Goal: Information Seeking & Learning: Learn about a topic

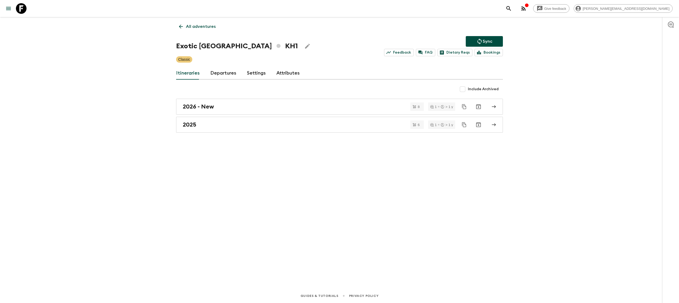
click at [23, 6] on icon at bounding box center [21, 8] width 11 height 11
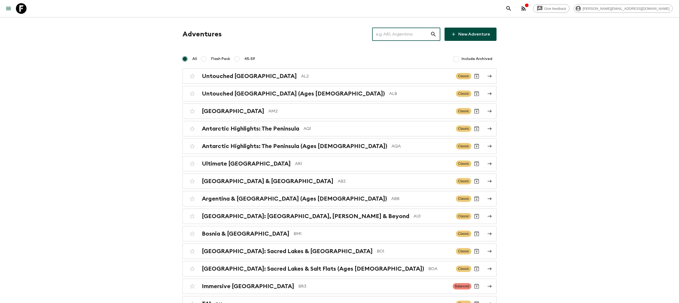
click at [395, 32] on input "text" at bounding box center [401, 34] width 58 height 15
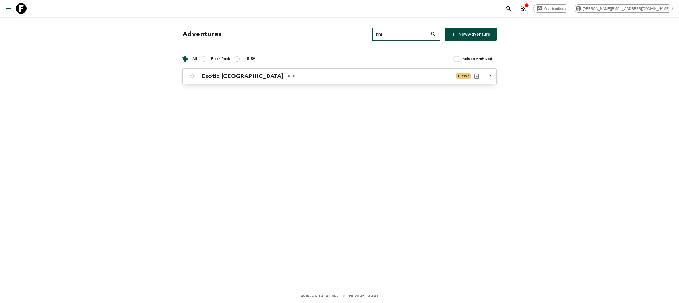
type input "kh1"
click at [288, 77] on p "KH1" at bounding box center [370, 76] width 164 height 6
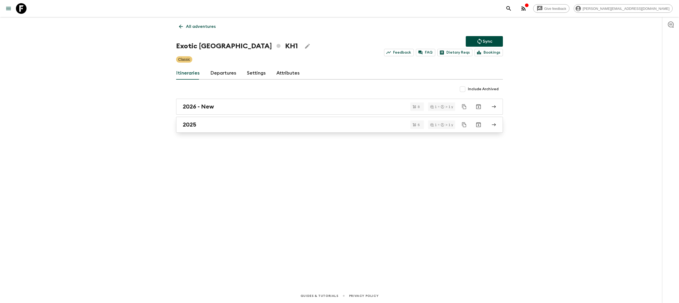
click at [233, 122] on div "2025" at bounding box center [334, 124] width 303 height 7
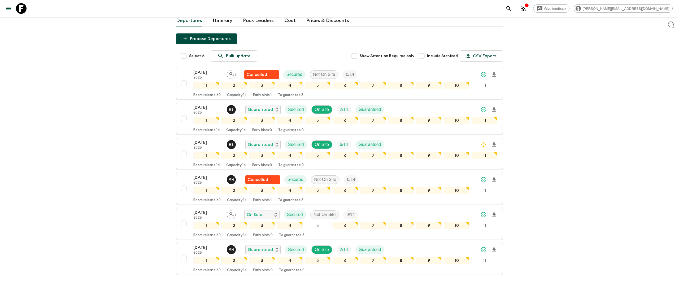
scroll to position [59, 0]
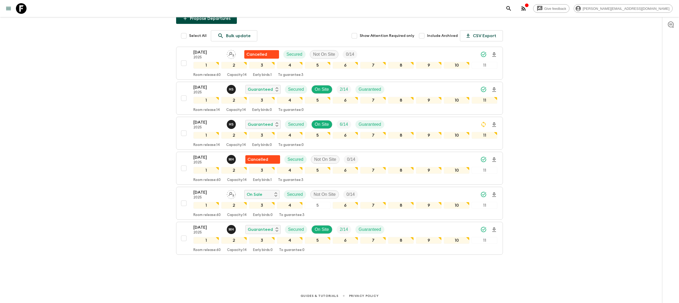
click at [143, 137] on div "Give feedback [PERSON_NAME][EMAIL_ADDRESS][DOMAIN_NAME] All itineraries Exotic …" at bounding box center [339, 123] width 679 height 360
click at [434, 120] on div "[DATE] 2025 H S Guaranteed Secured On Site 6 / 14 Guaranteed" at bounding box center [345, 124] width 304 height 11
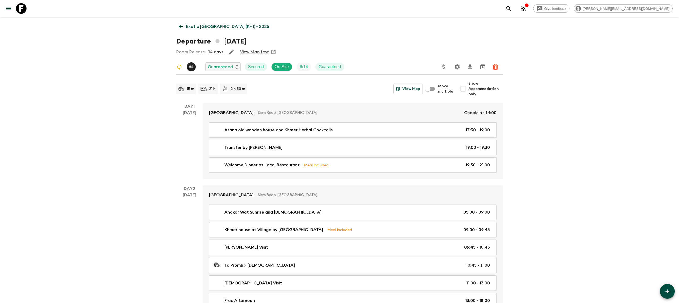
click at [466, 91] on input "Show Accommodation only" at bounding box center [463, 89] width 11 height 11
checkbox input "true"
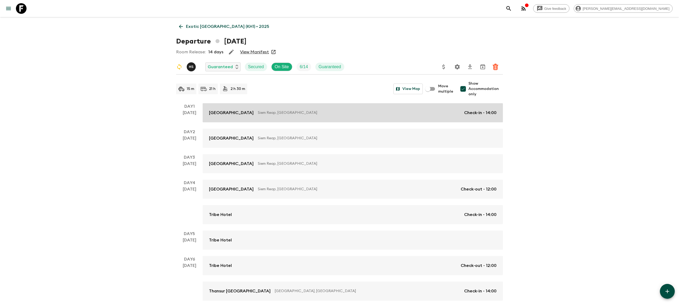
click at [342, 110] on div "Treeline Urban Resort [GEOGRAPHIC_DATA], [GEOGRAPHIC_DATA] Check-in - 14:00" at bounding box center [353, 113] width 288 height 6
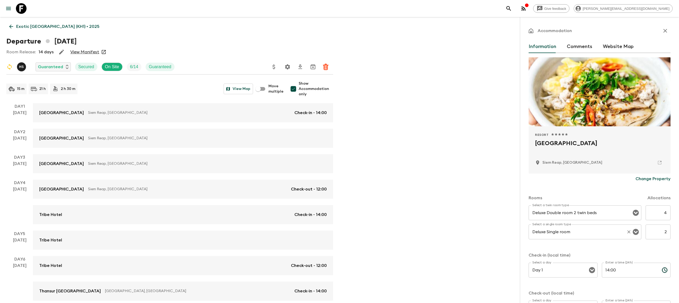
scroll to position [7, 0]
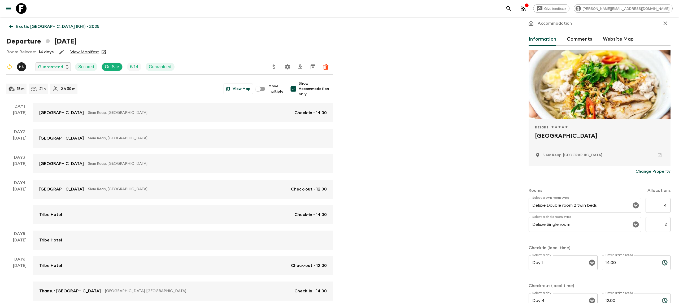
click at [668, 225] on input "2" at bounding box center [658, 224] width 25 height 15
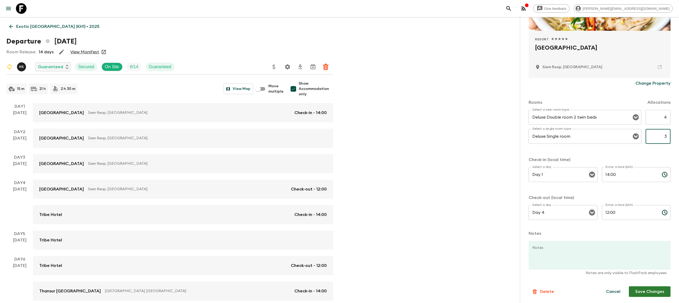
type input "3"
click at [655, 295] on button "Save Changes" at bounding box center [650, 291] width 42 height 11
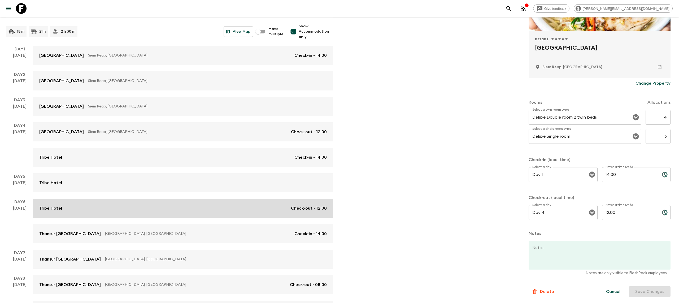
scroll to position [64, 0]
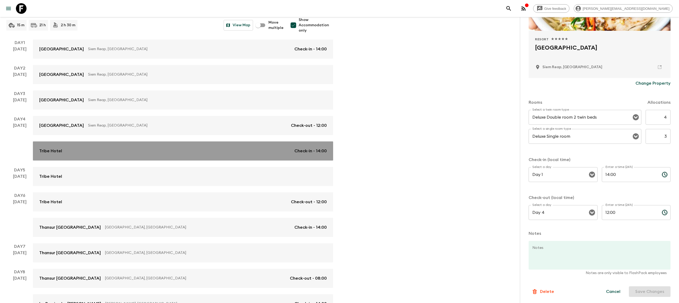
click at [168, 152] on div "Tribe Hotel Check-in - 14:00" at bounding box center [183, 151] width 288 height 6
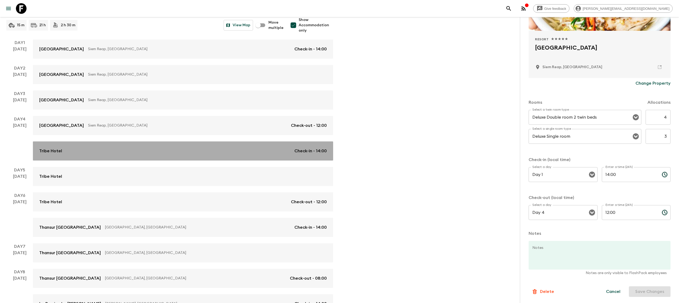
scroll to position [82, 0]
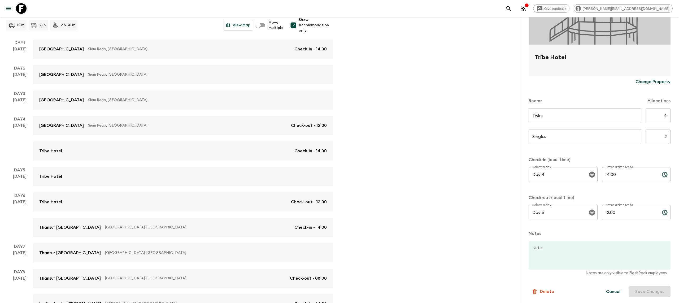
click at [664, 134] on input "2" at bounding box center [658, 136] width 25 height 15
click at [668, 138] on input "2" at bounding box center [658, 136] width 25 height 15
type input "3"
click at [644, 287] on button "Save Changes" at bounding box center [650, 291] width 42 height 11
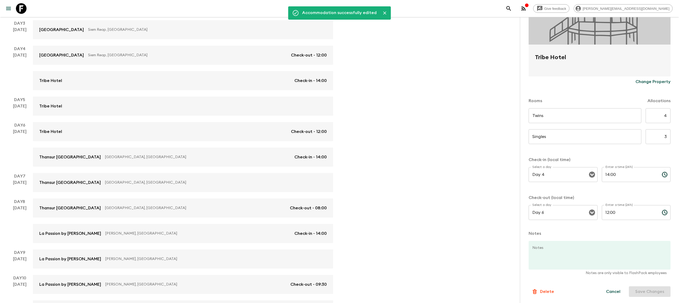
scroll to position [142, 0]
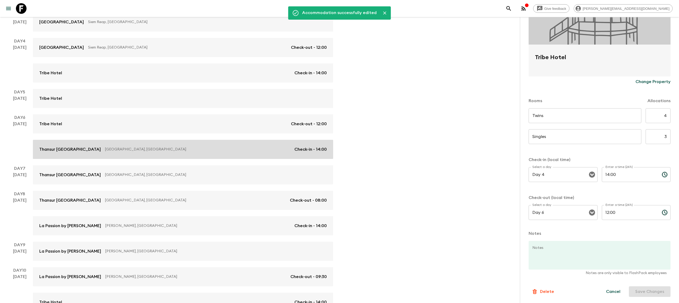
click at [141, 153] on link "Thansur [GEOGRAPHIC_DATA] [GEOGRAPHIC_DATA], [GEOGRAPHIC_DATA] Check-in - 14:00" at bounding box center [183, 149] width 300 height 19
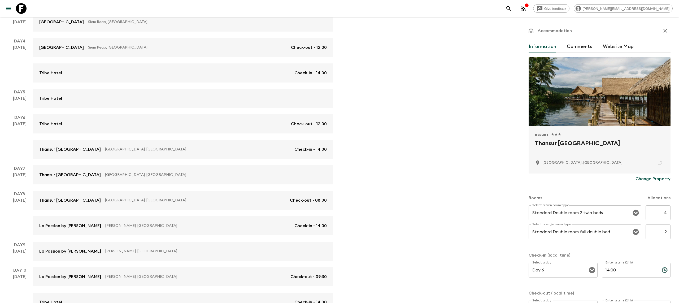
click at [668, 231] on input "2" at bounding box center [658, 231] width 25 height 15
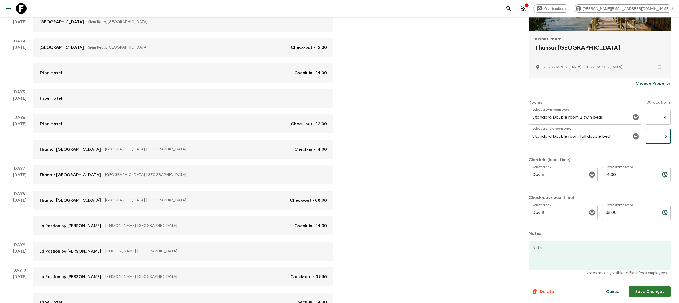
type input "3"
click at [645, 290] on button "Save Changes" at bounding box center [650, 291] width 42 height 11
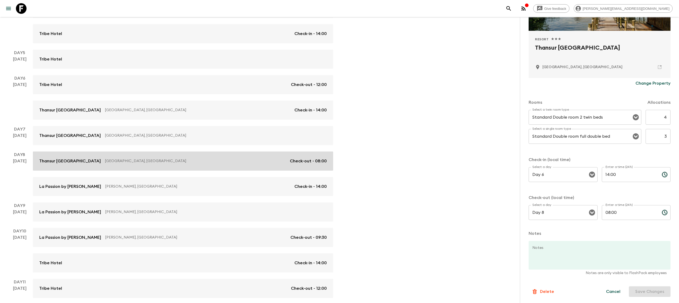
scroll to position [205, 0]
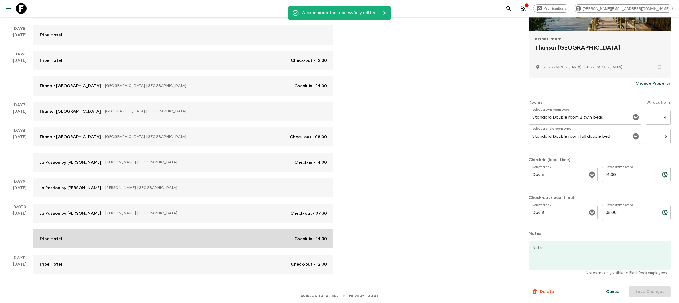
click at [145, 241] on div "Tribe Hotel Check-in - 14:00" at bounding box center [183, 239] width 288 height 6
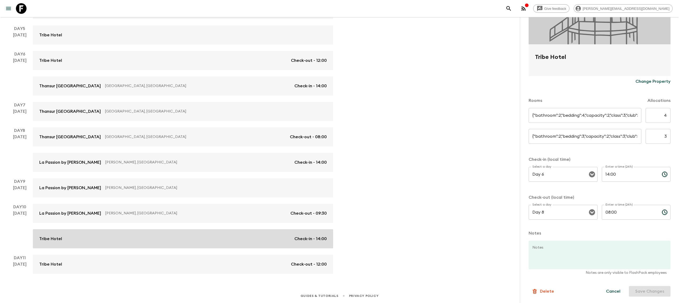
type input "Twin room"
type input "Single room"
type input "2"
type input "Day 10"
type input "Day 11"
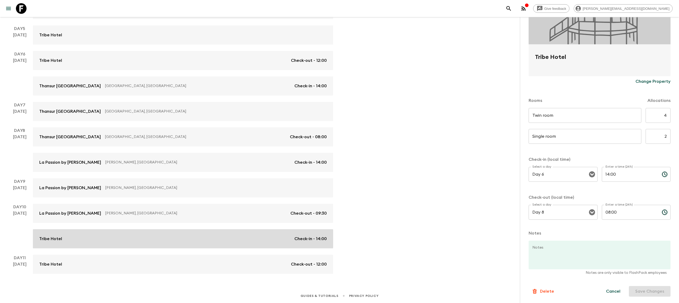
type input "12:00"
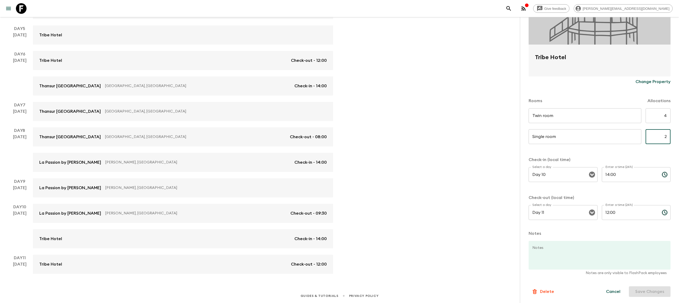
click at [667, 137] on input "2" at bounding box center [658, 136] width 25 height 15
type input "3"
click at [638, 288] on button "Save Changes" at bounding box center [650, 291] width 42 height 11
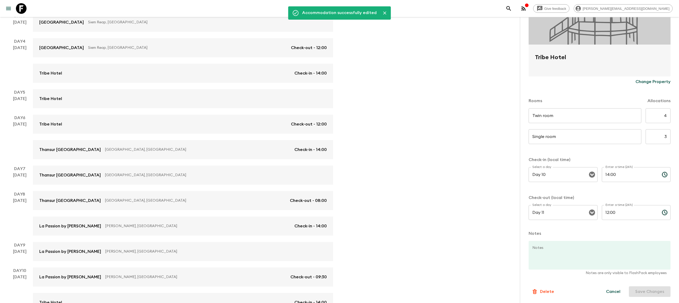
scroll to position [199, 0]
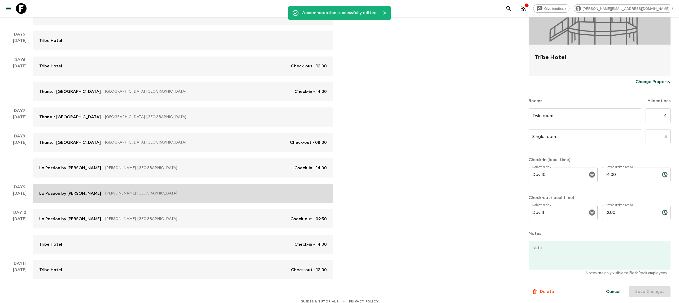
click at [90, 191] on div "La Passion by [PERSON_NAME], [GEOGRAPHIC_DATA]" at bounding box center [183, 193] width 288 height 6
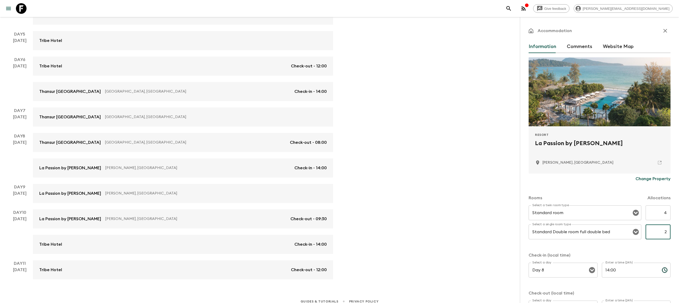
click at [667, 231] on input "2" at bounding box center [658, 231] width 25 height 15
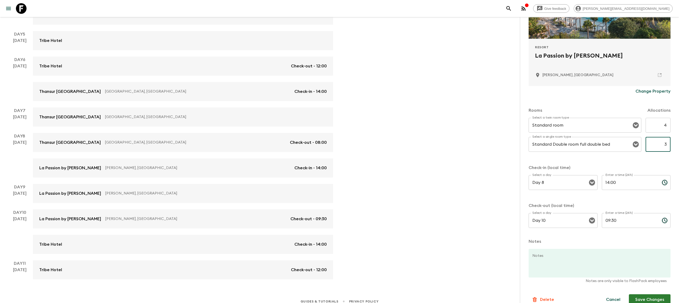
scroll to position [95, 0]
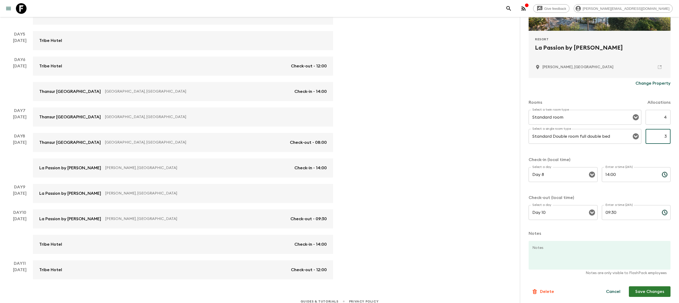
type input "3"
click at [638, 292] on button "Save Changes" at bounding box center [650, 291] width 42 height 11
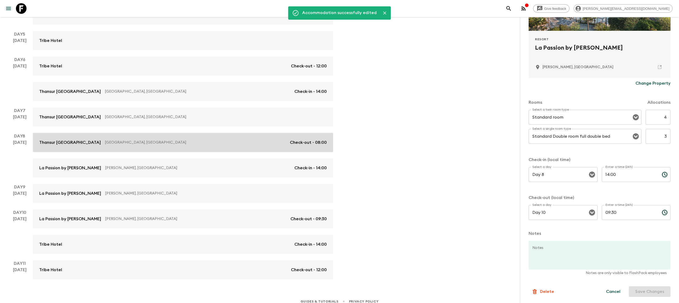
click at [186, 139] on div "Thansur Tatai Eco Resort [GEOGRAPHIC_DATA], [GEOGRAPHIC_DATA] Check-out - 08:00" at bounding box center [183, 142] width 288 height 6
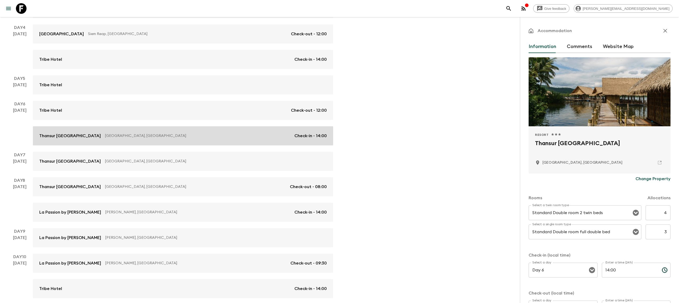
scroll to position [145, 0]
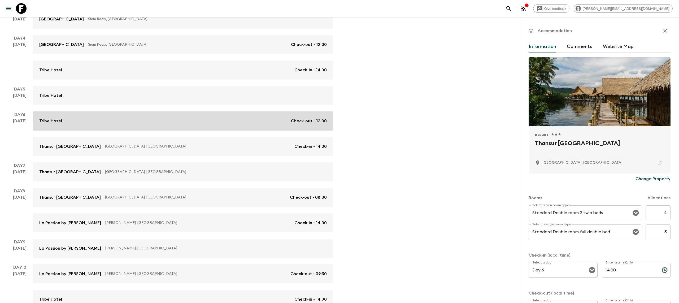
click at [153, 119] on div "Tribe Hotel Check-out - 12:00" at bounding box center [183, 121] width 288 height 6
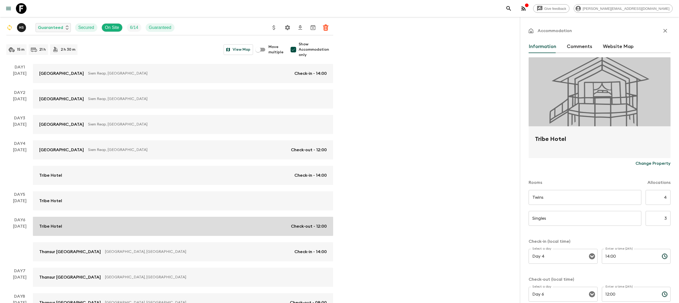
scroll to position [33, 0]
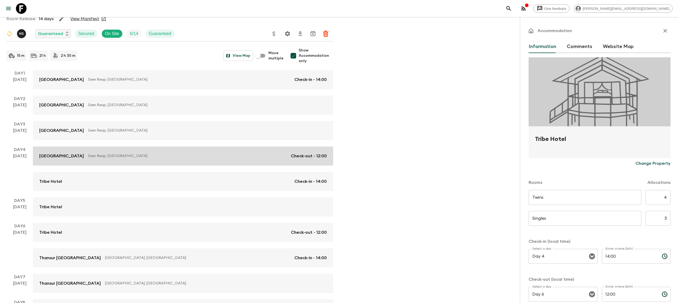
click at [139, 163] on link "Treeline Urban Resort [GEOGRAPHIC_DATA], [GEOGRAPHIC_DATA] Check-out - 12:00" at bounding box center [183, 155] width 300 height 19
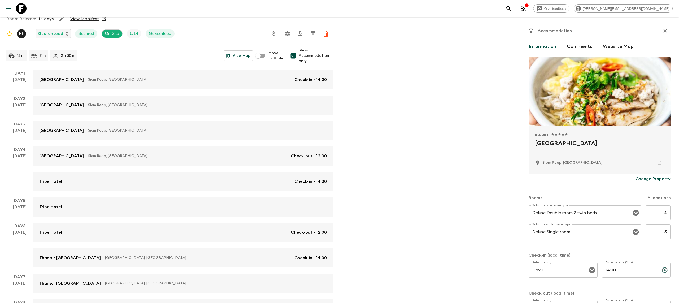
click at [666, 31] on icon "button" at bounding box center [665, 31] width 6 height 6
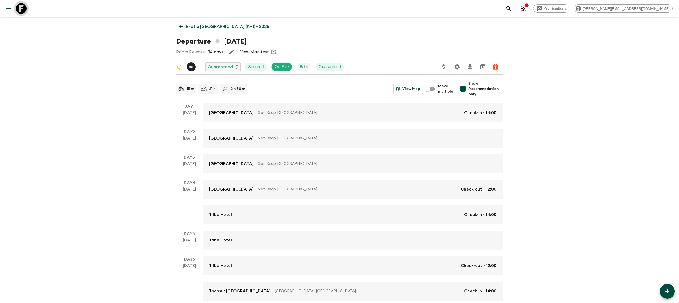
click at [25, 8] on icon at bounding box center [21, 8] width 11 height 11
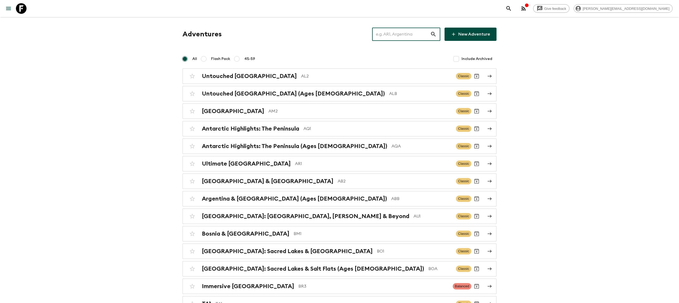
click at [404, 40] on input "text" at bounding box center [401, 34] width 58 height 15
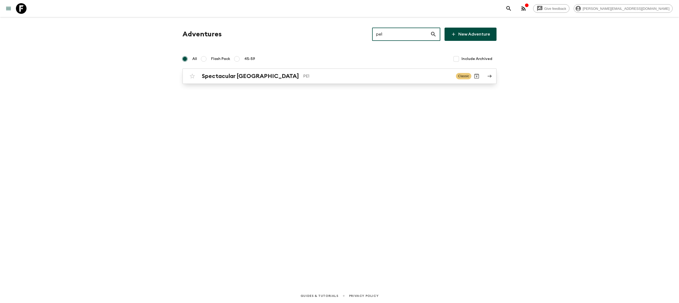
type input "pe1"
click at [303, 74] on p "PE1" at bounding box center [377, 76] width 149 height 6
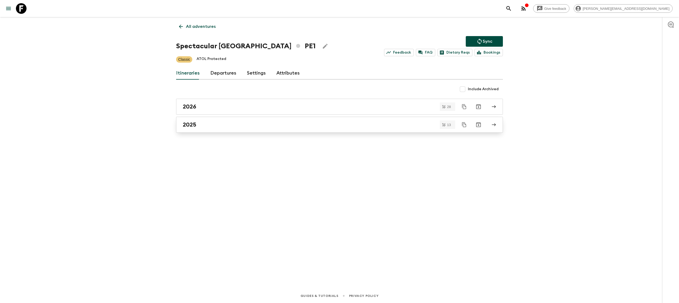
click at [214, 121] on div "2025" at bounding box center [334, 124] width 303 height 7
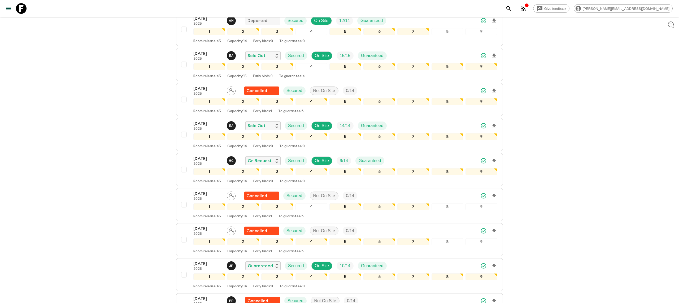
scroll to position [127, 0]
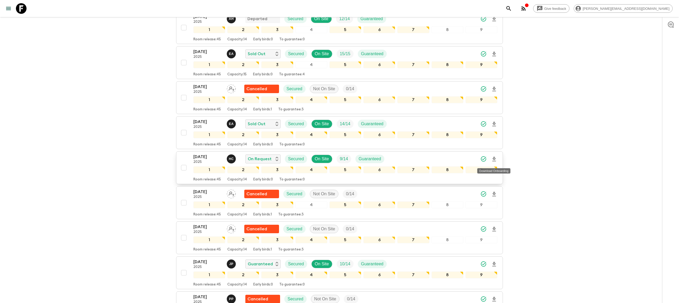
click at [493, 161] on icon "Download Onboarding" at bounding box center [494, 159] width 6 height 6
click at [22, 10] on icon at bounding box center [21, 8] width 11 height 11
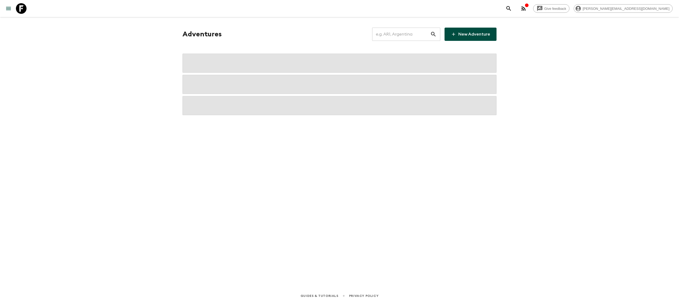
click at [387, 31] on input "text" at bounding box center [401, 34] width 58 height 15
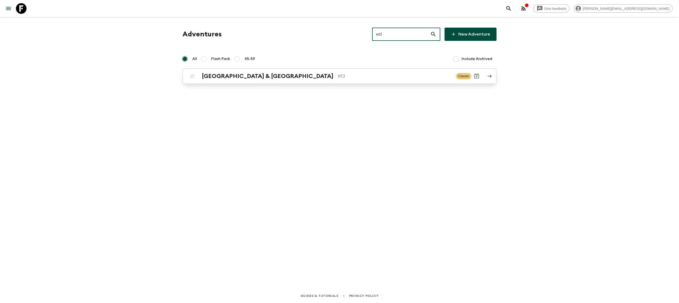
type input "vc1"
click at [338, 74] on p "VC1" at bounding box center [395, 76] width 114 height 6
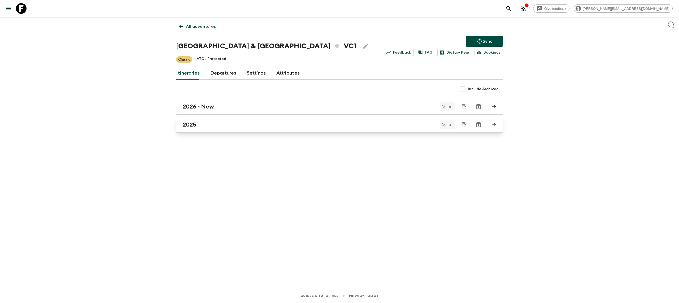
click at [253, 125] on div "2025" at bounding box center [334, 124] width 303 height 7
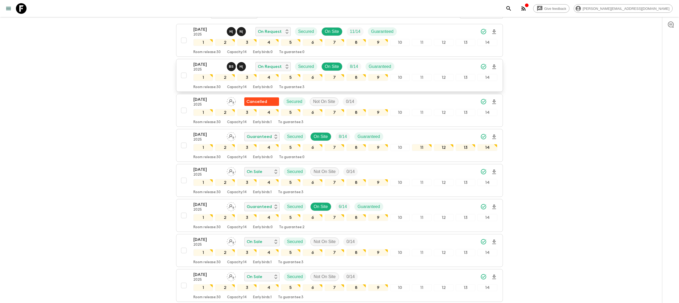
scroll to position [80, 0]
click at [25, 10] on icon at bounding box center [21, 8] width 11 height 11
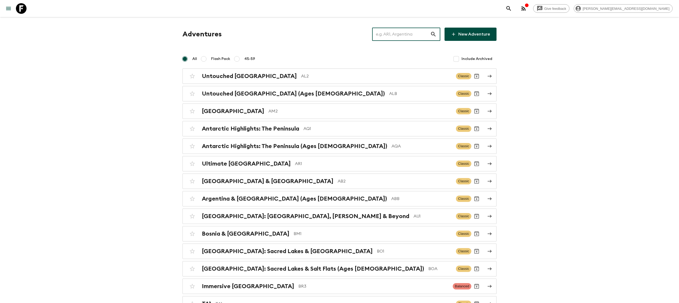
click at [405, 30] on input "text" at bounding box center [401, 34] width 58 height 15
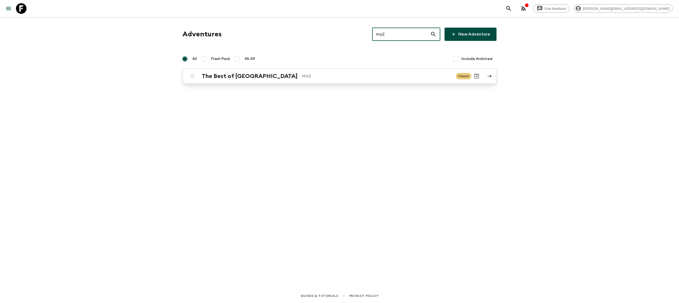
type input "ma2"
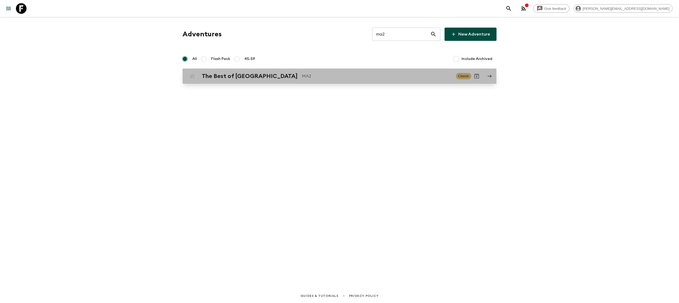
click at [257, 79] on h2 "The Best of [GEOGRAPHIC_DATA]" at bounding box center [250, 76] width 96 height 7
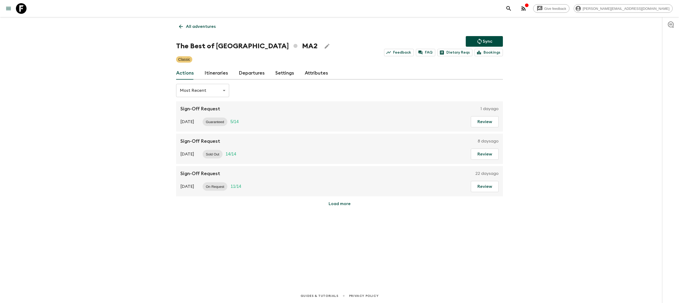
click at [211, 78] on link "Itineraries" at bounding box center [217, 73] width 24 height 13
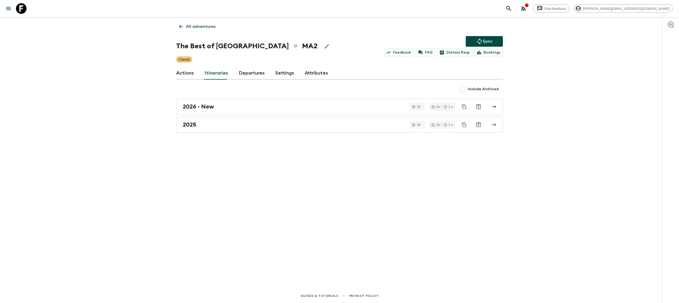
click at [251, 76] on link "Departures" at bounding box center [252, 73] width 26 height 13
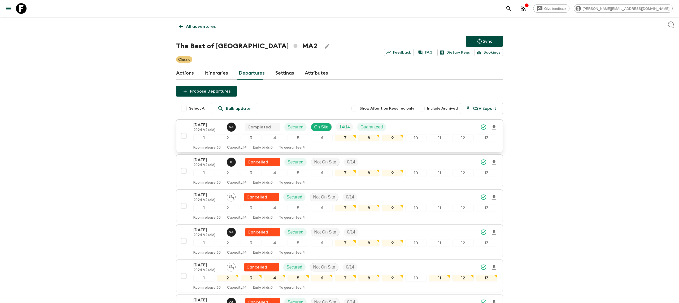
click at [183, 134] on input "checkbox" at bounding box center [184, 136] width 11 height 11
checkbox input "true"
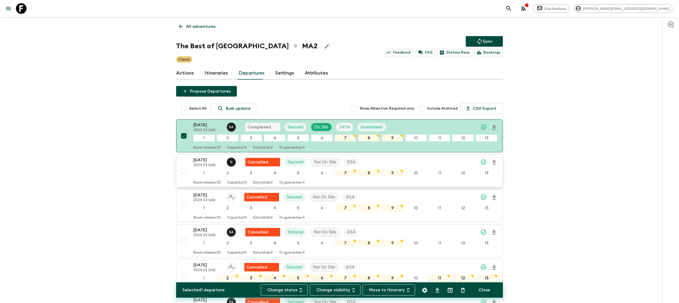
click at [183, 171] on input "checkbox" at bounding box center [184, 171] width 11 height 11
checkbox input "true"
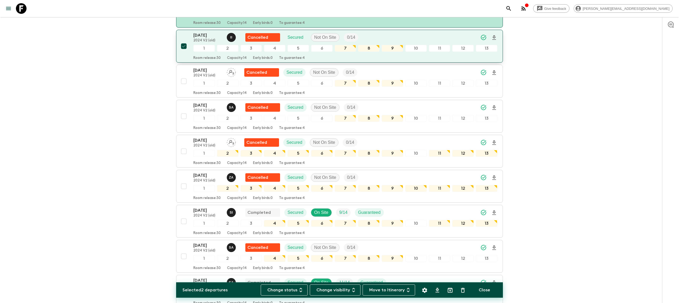
scroll to position [131, 0]
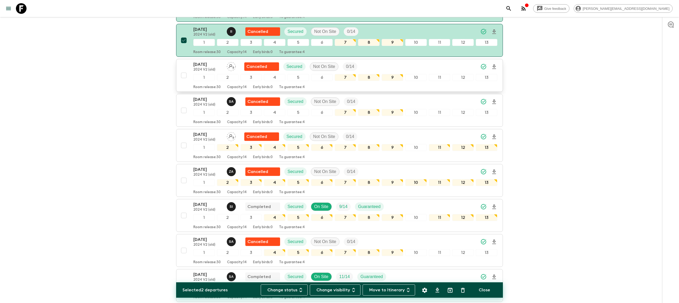
click at [185, 76] on input "checkbox" at bounding box center [184, 75] width 11 height 11
checkbox input "true"
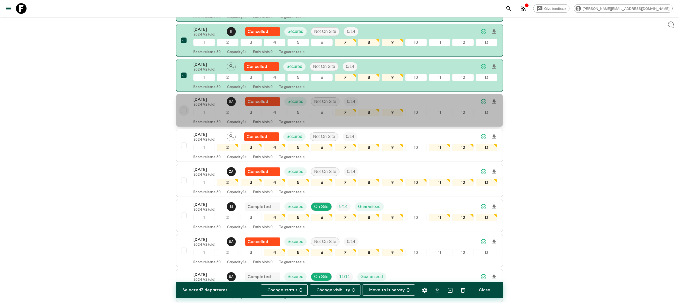
click at [184, 112] on input "checkbox" at bounding box center [184, 110] width 11 height 11
checkbox input "true"
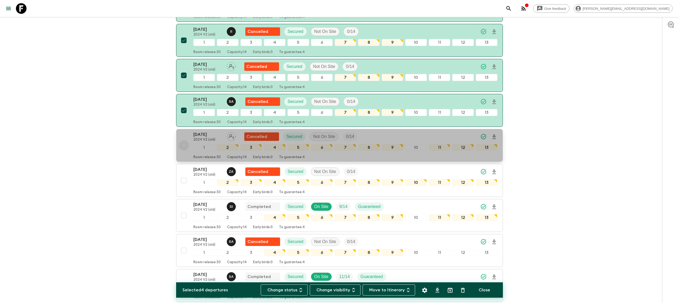
click at [184, 143] on input "checkbox" at bounding box center [184, 145] width 11 height 11
checkbox input "true"
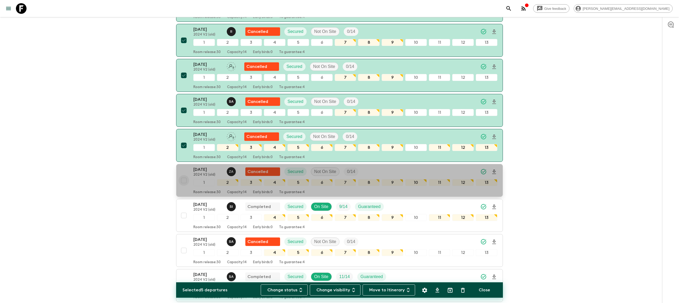
click at [183, 182] on input "checkbox" at bounding box center [184, 180] width 11 height 11
checkbox input "true"
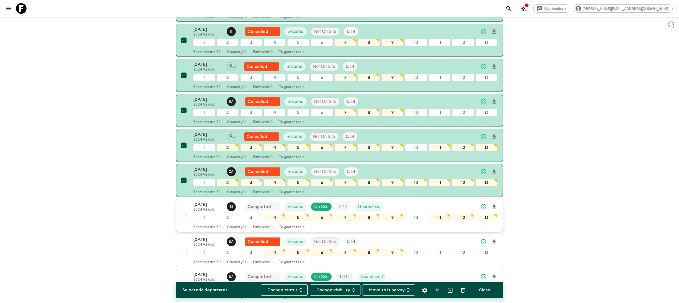
click at [184, 218] on input "checkbox" at bounding box center [184, 215] width 11 height 11
checkbox input "true"
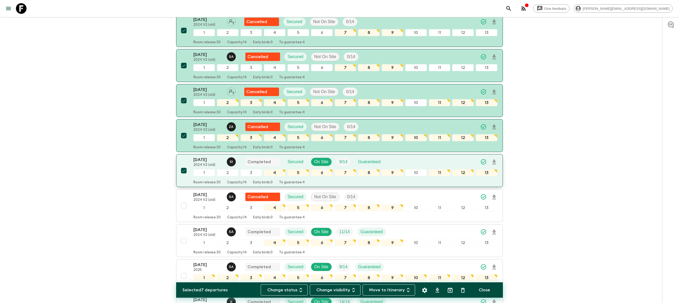
scroll to position [203, 0]
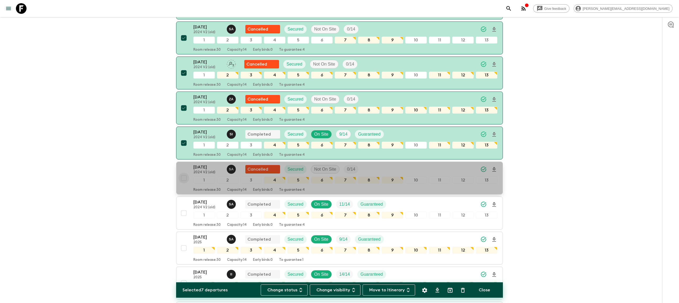
click at [183, 181] on input "checkbox" at bounding box center [184, 178] width 11 height 11
checkbox input "true"
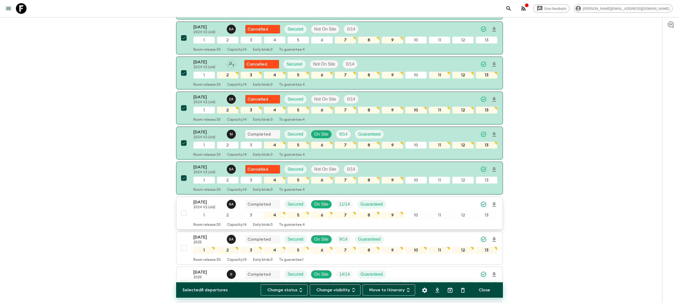
click at [182, 216] on input "checkbox" at bounding box center [184, 213] width 11 height 11
checkbox input "true"
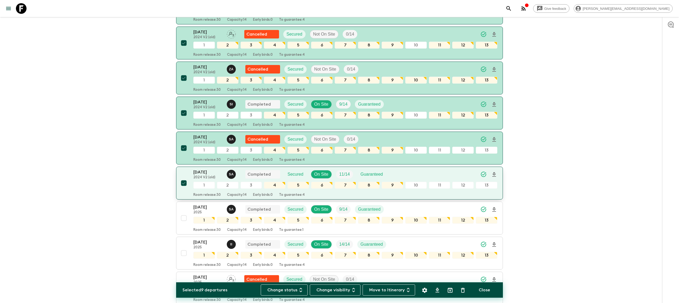
scroll to position [236, 0]
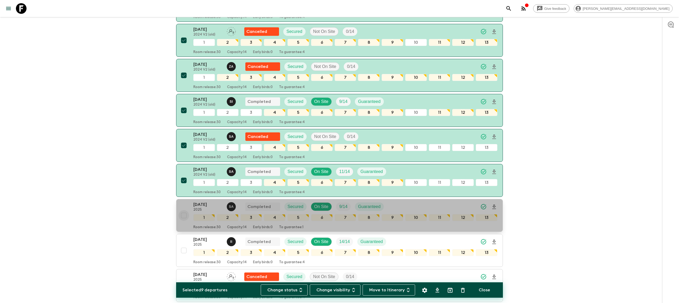
click at [183, 221] on input "checkbox" at bounding box center [184, 215] width 11 height 11
checkbox input "true"
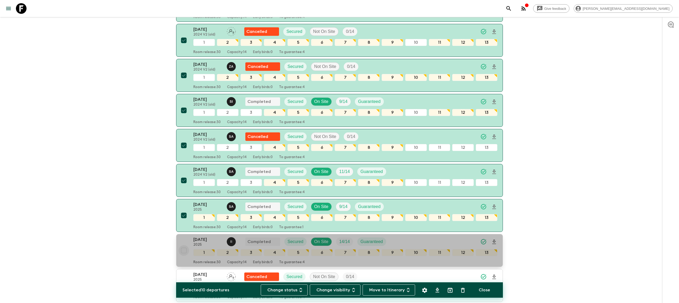
click at [183, 254] on input "checkbox" at bounding box center [184, 250] width 11 height 11
checkbox input "true"
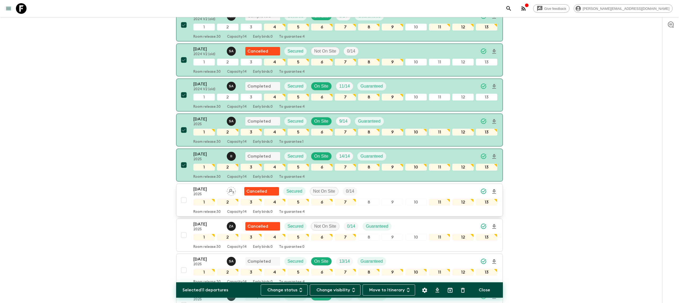
click at [183, 204] on input "checkbox" at bounding box center [184, 200] width 11 height 11
checkbox input "true"
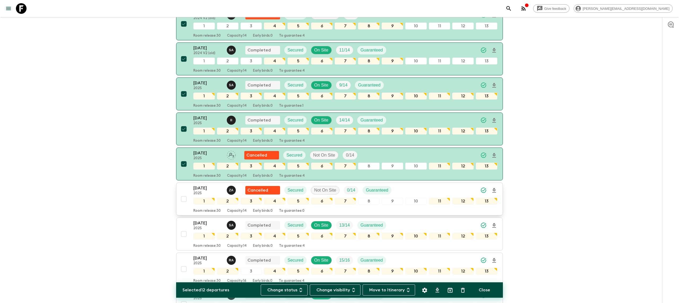
scroll to position [365, 0]
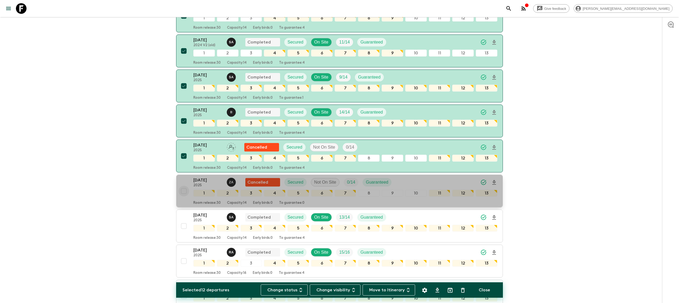
click at [185, 196] on input "checkbox" at bounding box center [184, 191] width 11 height 11
checkbox input "true"
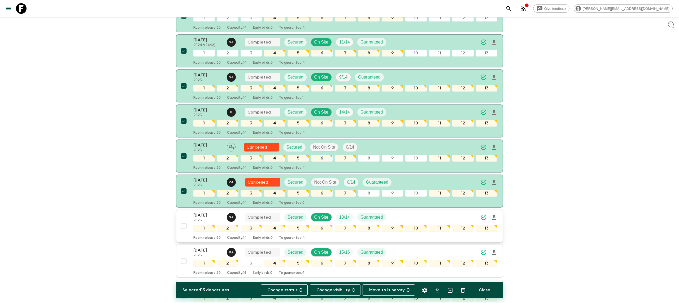
click at [183, 231] on input "checkbox" at bounding box center [184, 226] width 11 height 11
checkbox input "true"
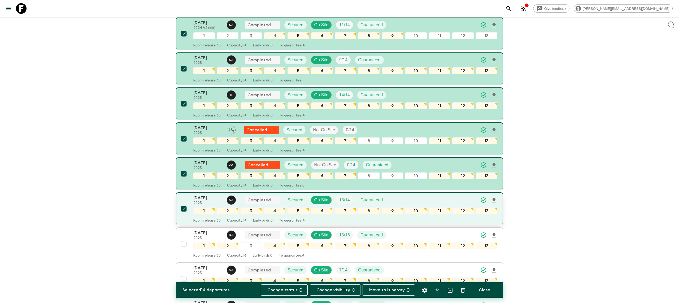
scroll to position [422, 0]
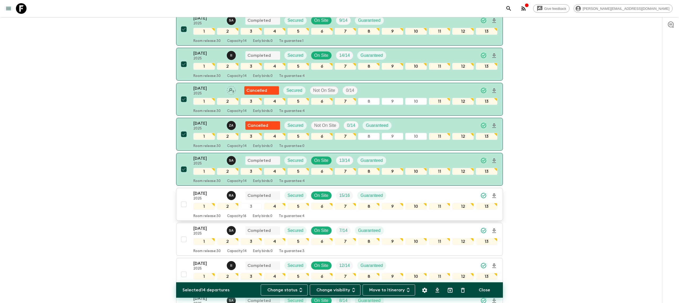
click at [184, 210] on input "checkbox" at bounding box center [184, 204] width 11 height 11
checkbox input "true"
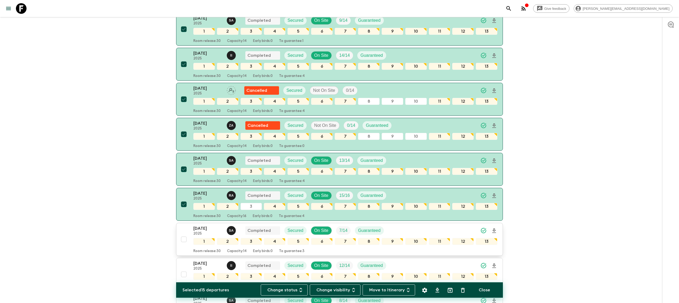
click at [182, 245] on input "checkbox" at bounding box center [184, 239] width 11 height 11
checkbox input "true"
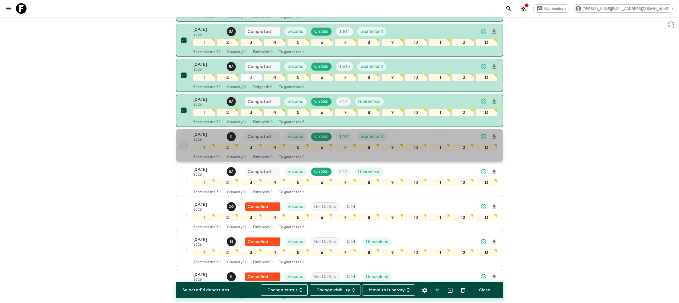
click at [182, 151] on input "checkbox" at bounding box center [184, 145] width 11 height 11
checkbox input "true"
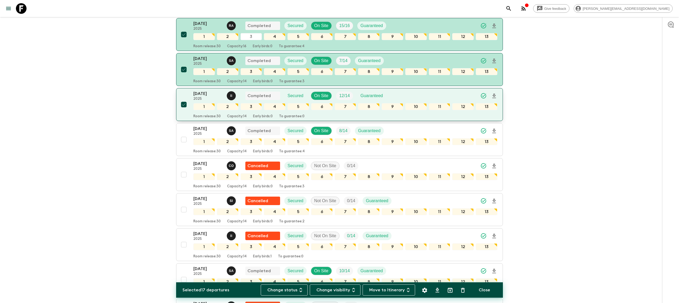
scroll to position [605, 0]
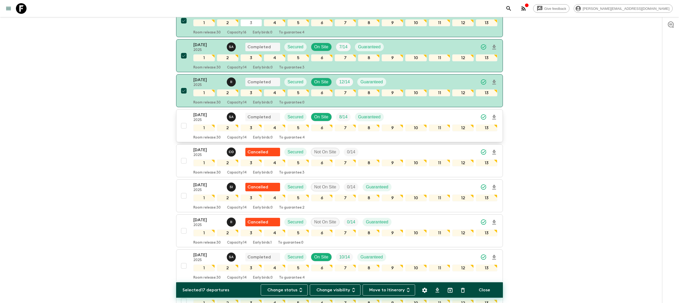
click at [184, 131] on input "checkbox" at bounding box center [184, 125] width 11 height 11
checkbox input "true"
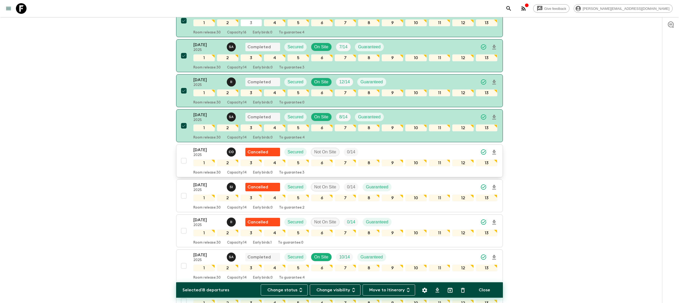
click at [185, 166] on input "checkbox" at bounding box center [184, 160] width 11 height 11
checkbox input "true"
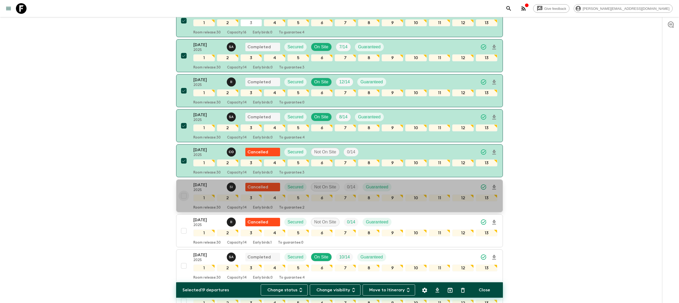
click at [185, 201] on input "checkbox" at bounding box center [184, 195] width 11 height 11
checkbox input "true"
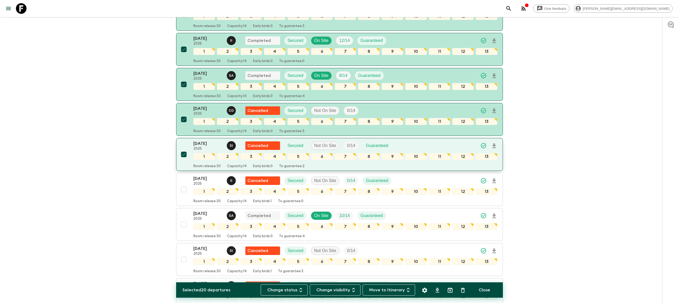
scroll to position [665, 0]
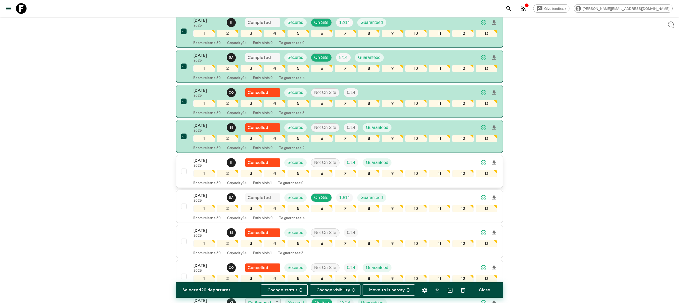
click at [184, 177] on input "checkbox" at bounding box center [184, 171] width 11 height 11
checkbox input "true"
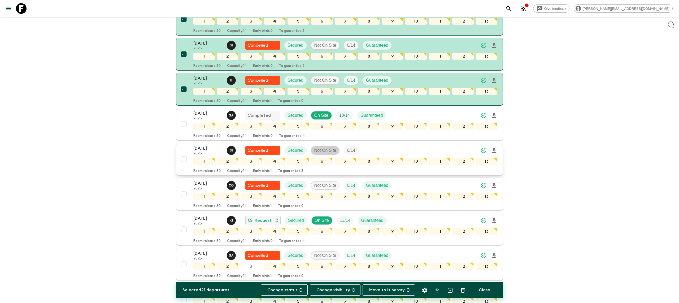
scroll to position [754, 0]
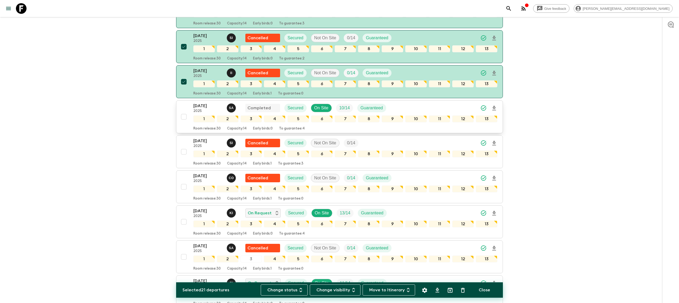
click at [185, 122] on input "checkbox" at bounding box center [184, 116] width 11 height 11
checkbox input "true"
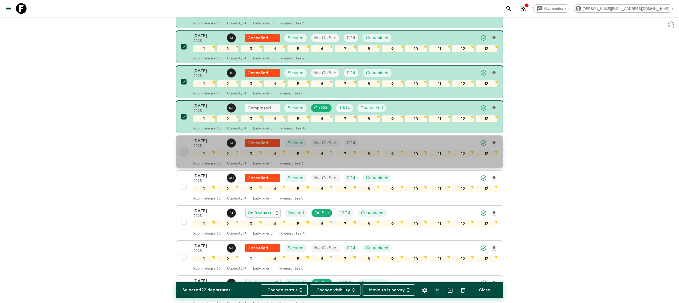
click at [183, 157] on input "checkbox" at bounding box center [184, 151] width 11 height 11
checkbox input "true"
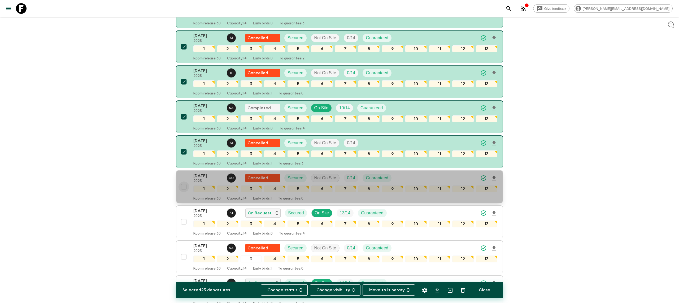
click at [182, 192] on input "checkbox" at bounding box center [184, 186] width 11 height 11
checkbox input "true"
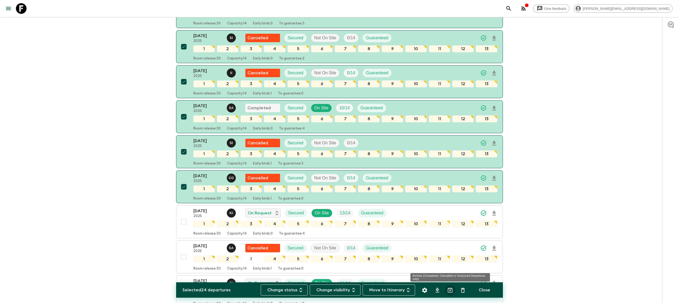
click at [450, 290] on icon "Archive (Completed, Cancelled or Unsynced Departures only)" at bounding box center [450, 290] width 6 height 6
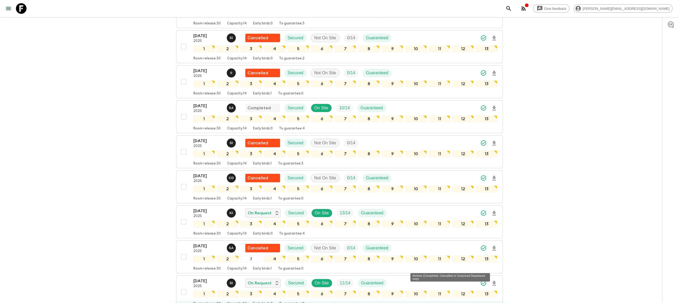
checkbox input "false"
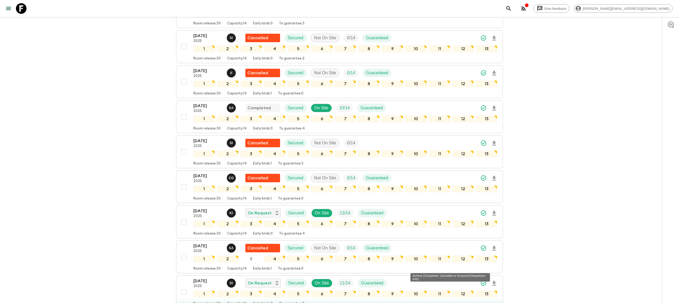
checkbox input "false"
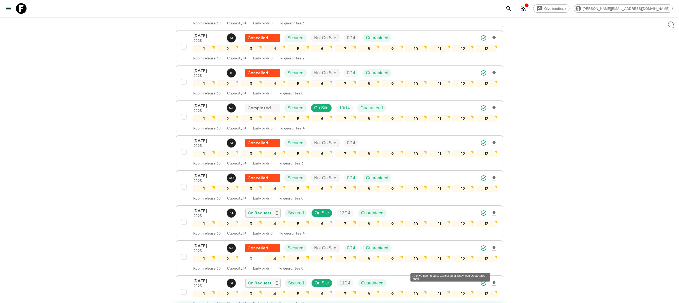
checkbox input "false"
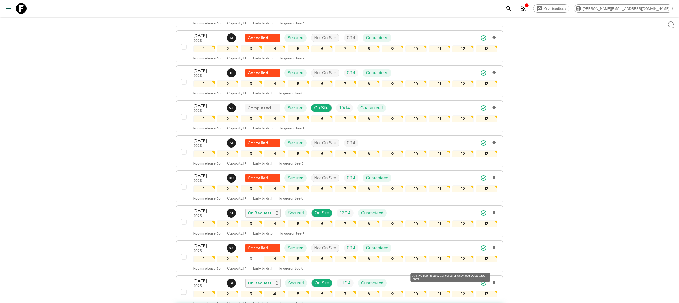
checkbox input "false"
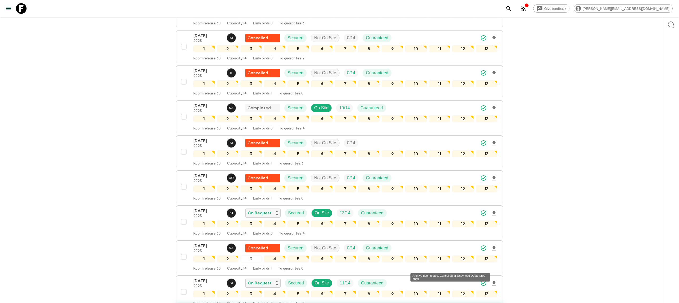
checkbox input "false"
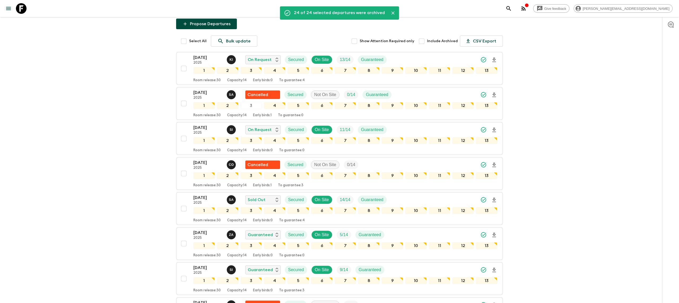
scroll to position [68, 0]
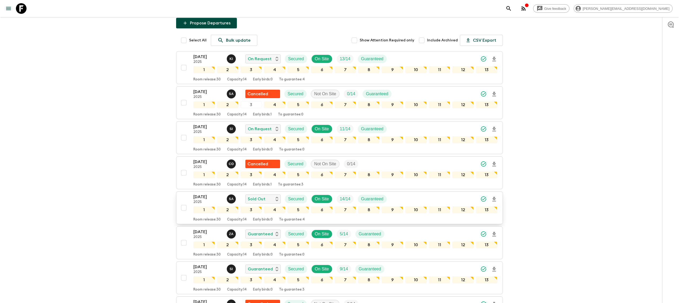
click at [419, 197] on div "[DATE] 2025 S A Sold Out Secured On Site 14 / 14 Guaranteed" at bounding box center [345, 199] width 304 height 11
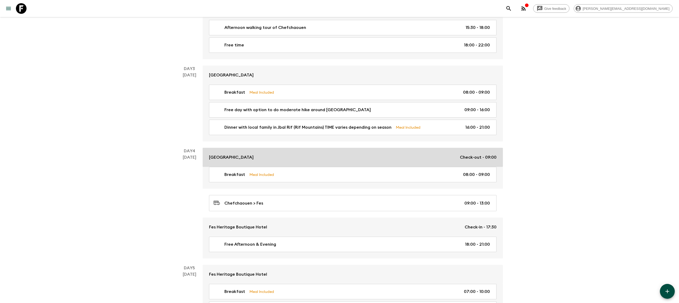
scroll to position [1538, 0]
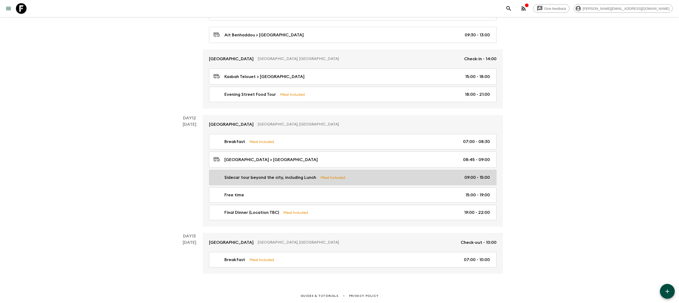
click at [255, 178] on p "Sidecar tour beyond the city, including Lunch" at bounding box center [270, 177] width 92 height 6
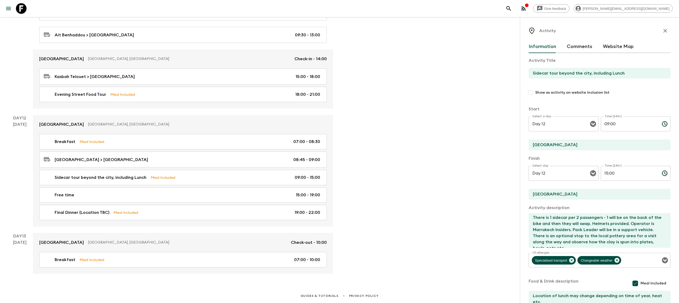
scroll to position [6, 0]
click at [586, 227] on textarea "There is 1 sidecar per 2 passengers - 1 will be on the back of the bike and the…" at bounding box center [598, 230] width 138 height 35
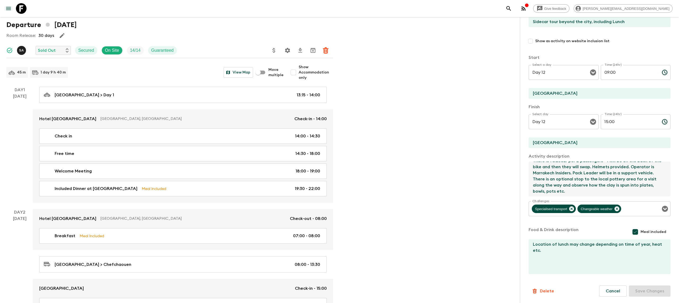
scroll to position [0, 0]
